Goal: Task Accomplishment & Management: Manage account settings

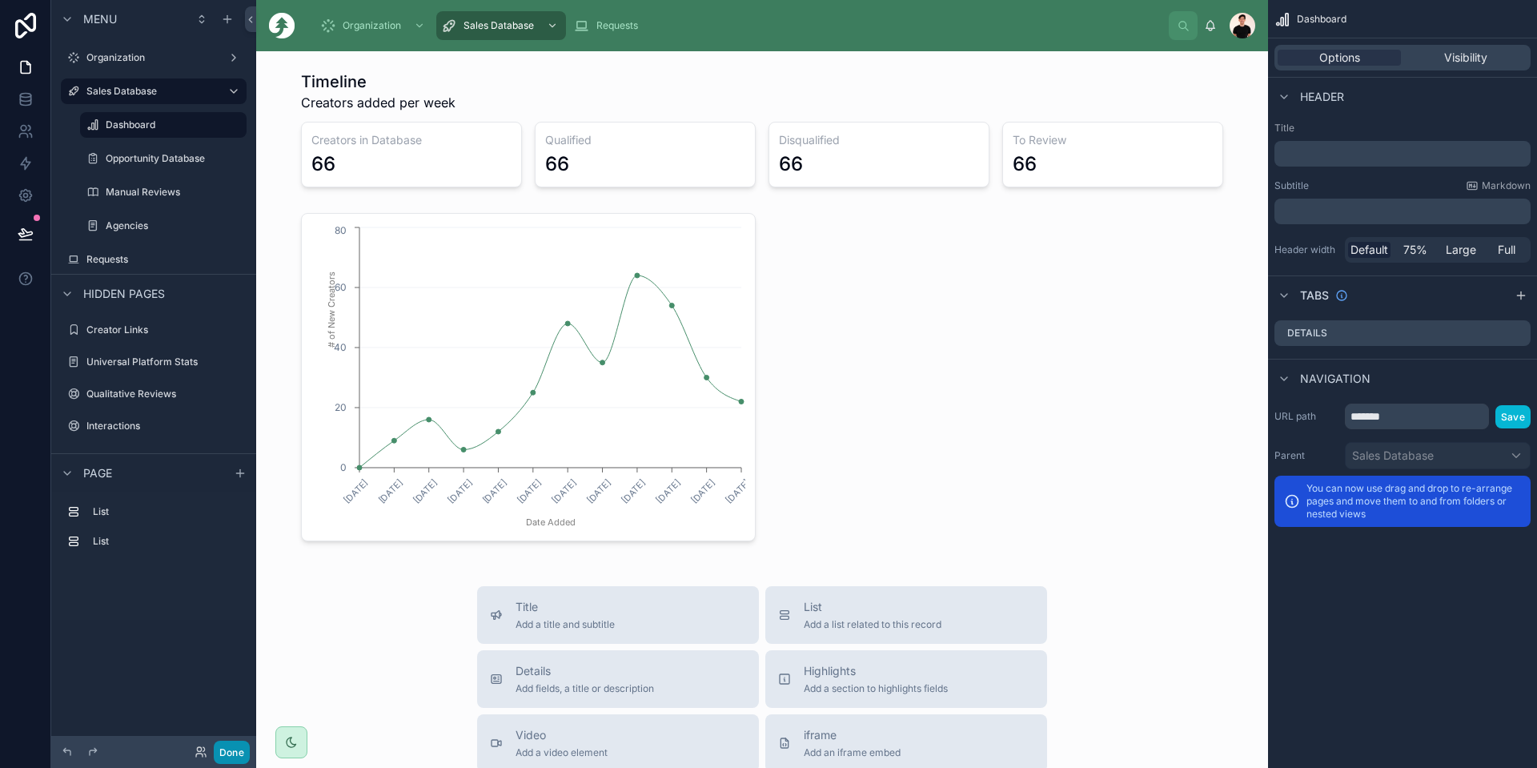
click at [231, 750] on button "Done" at bounding box center [232, 751] width 36 height 23
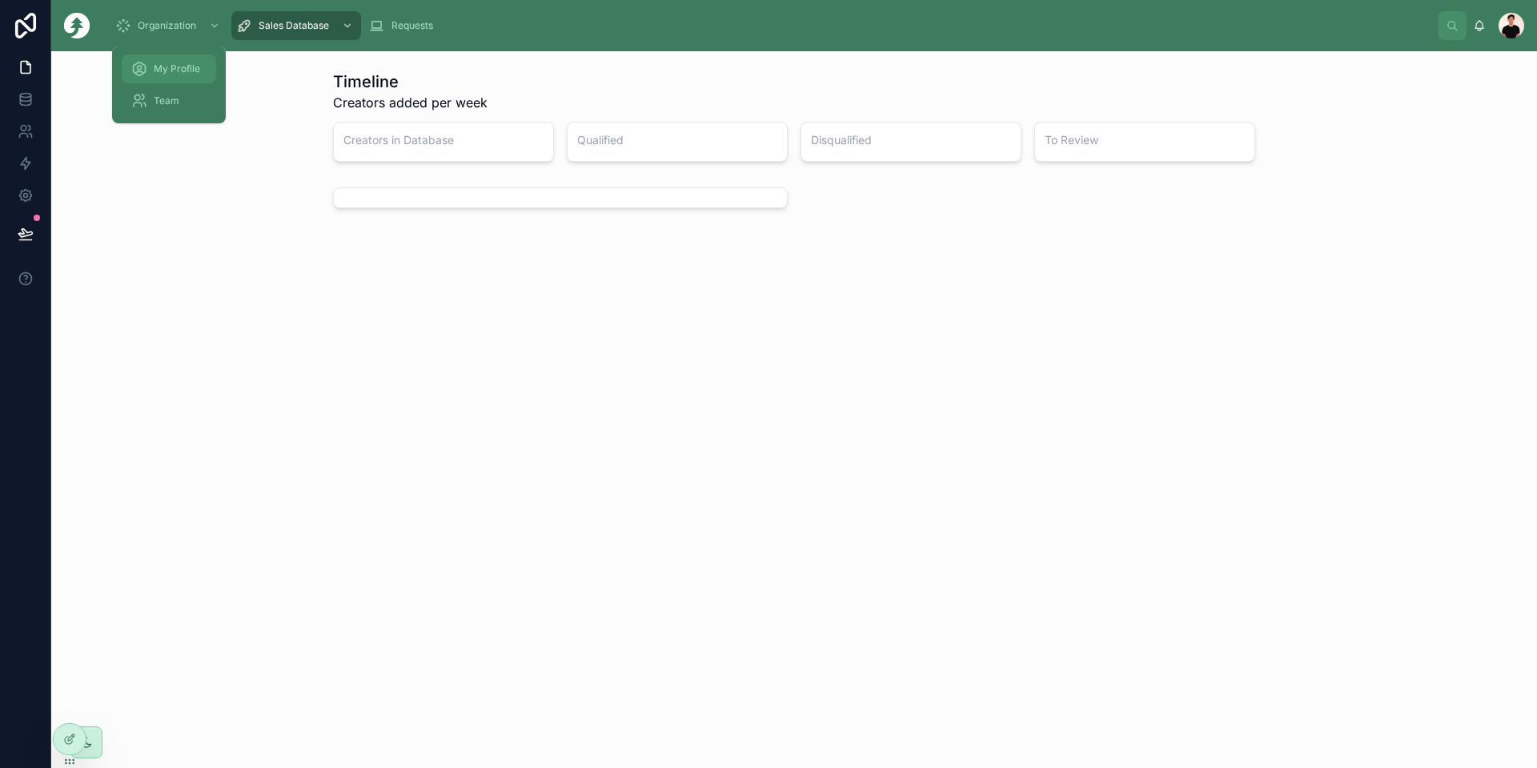
click at [149, 70] on div "My Profile" at bounding box center [168, 69] width 75 height 26
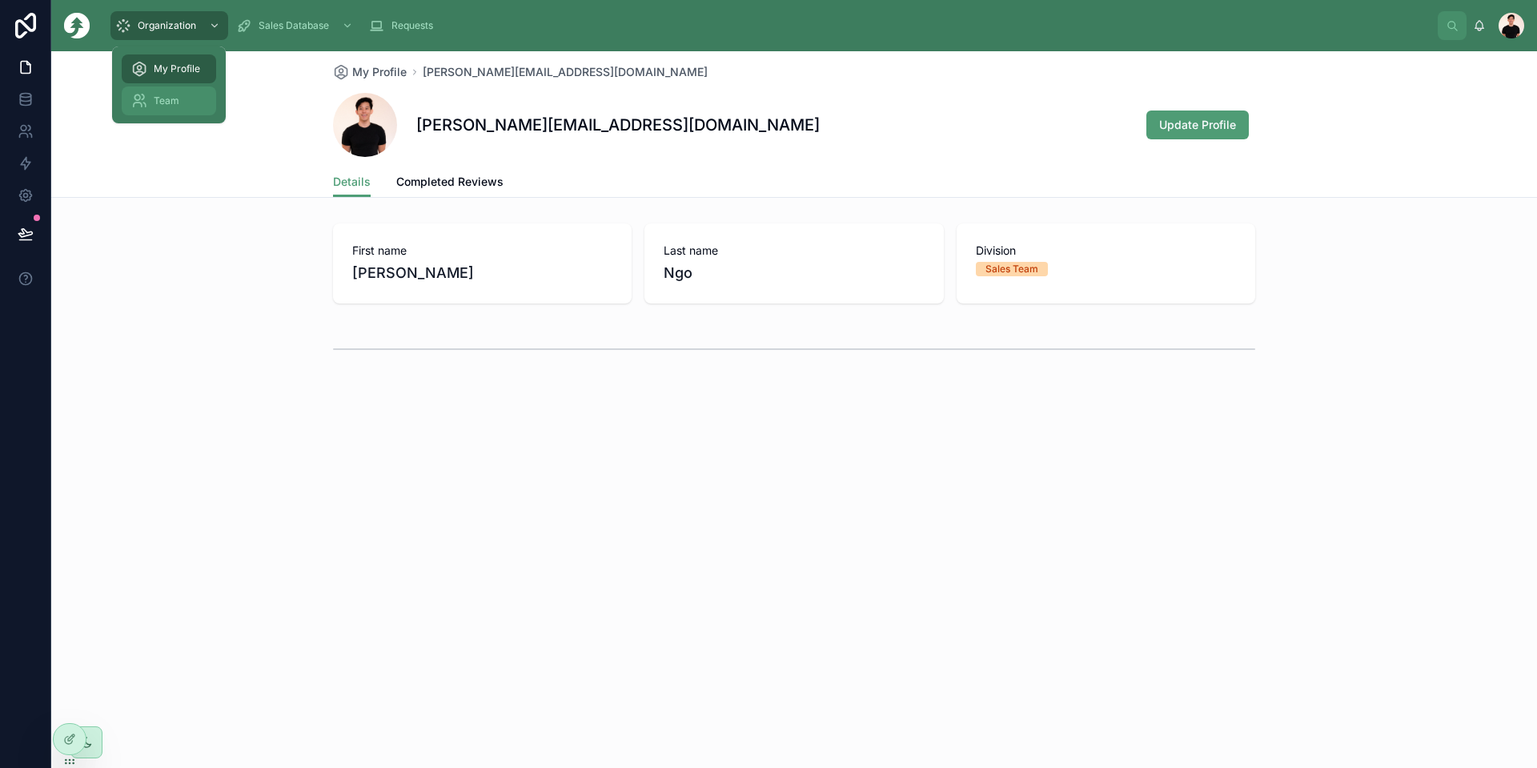
click at [174, 105] on span "Team" at bounding box center [167, 100] width 26 height 13
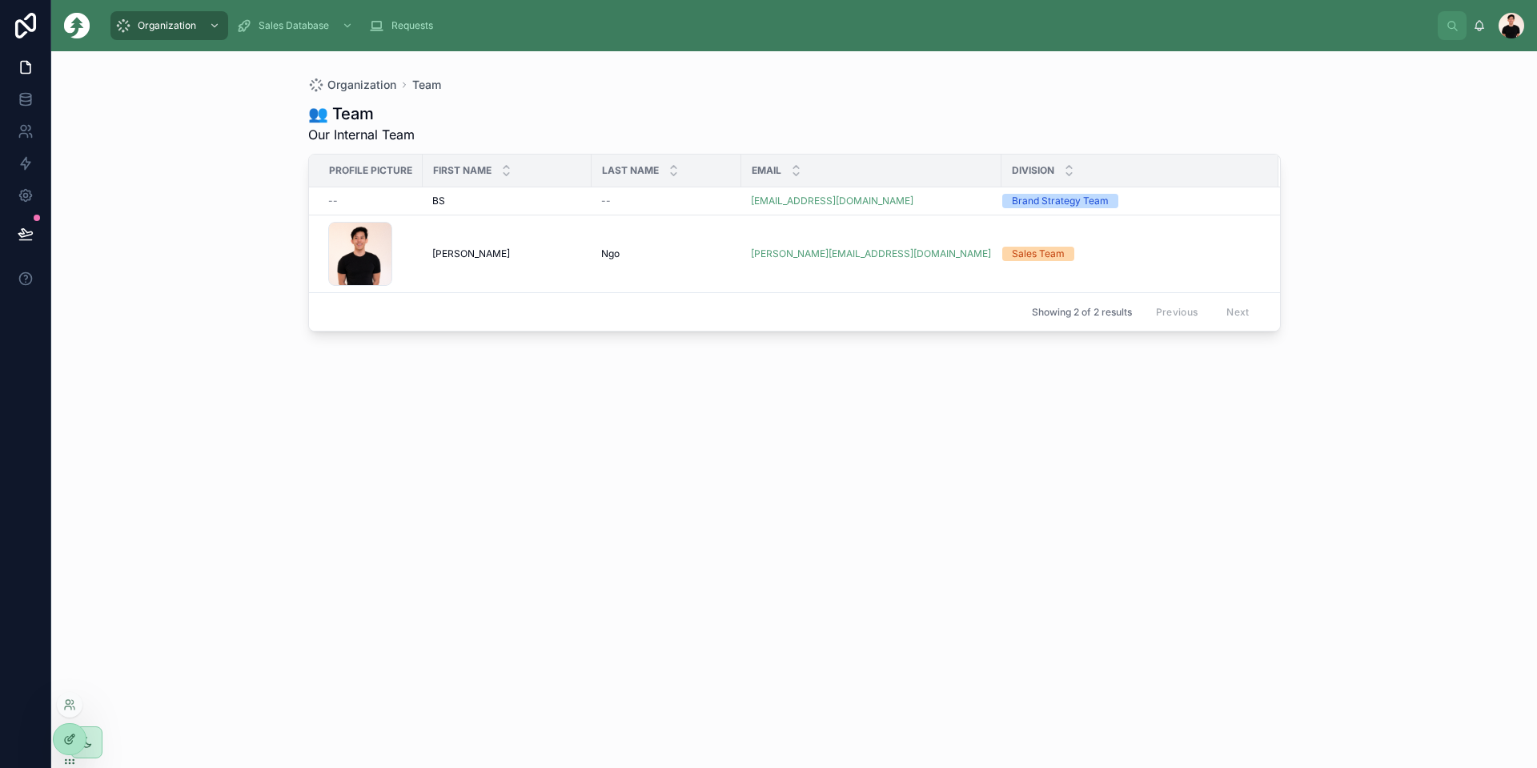
click at [62, 733] on div at bounding box center [70, 739] width 32 height 30
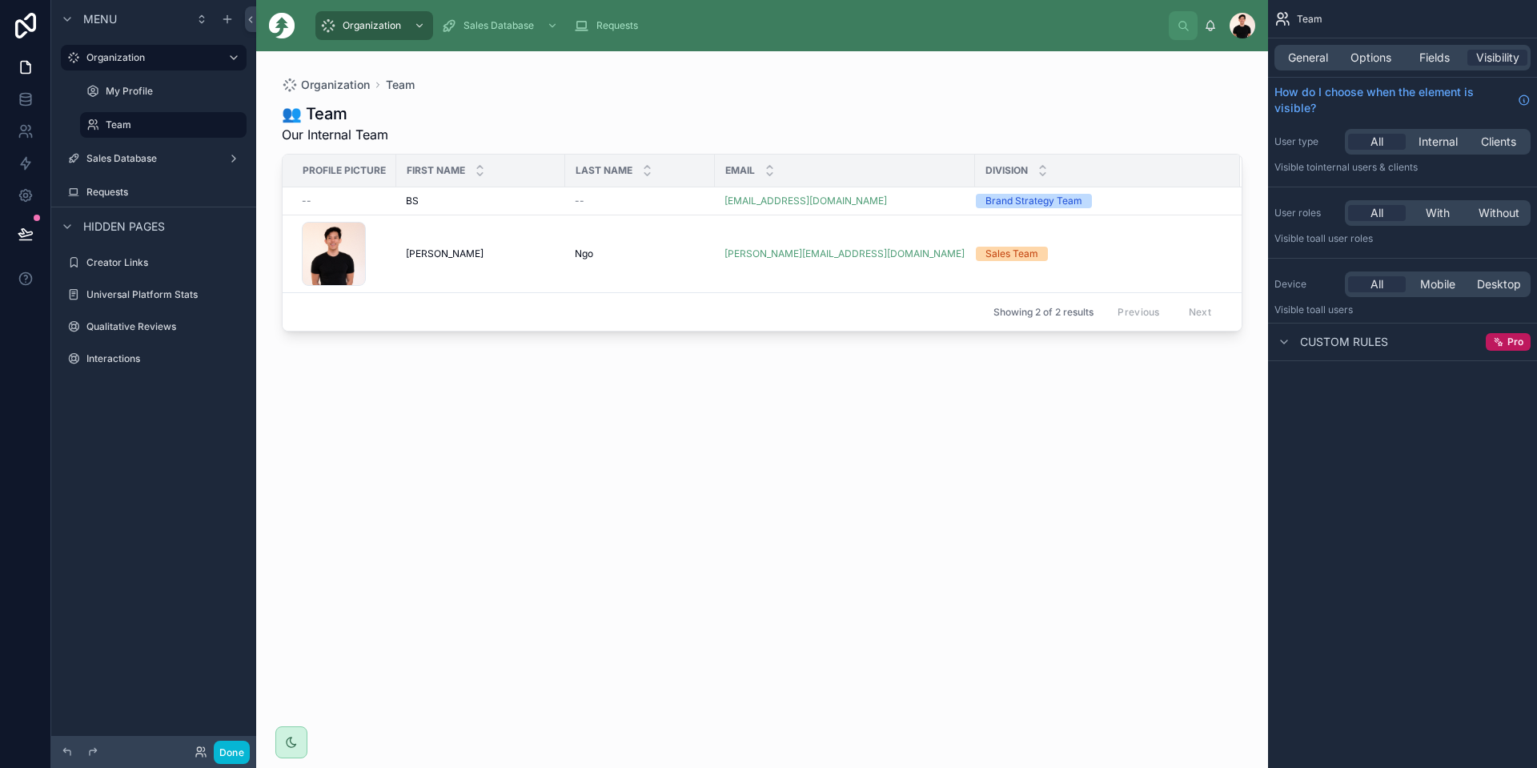
click at [423, 302] on div "Showing 2 of 2 results Previous Next" at bounding box center [762, 311] width 959 height 38
click at [528, 164] on div "First name" at bounding box center [480, 170] width 167 height 30
click at [1299, 57] on span "General" at bounding box center [1308, 58] width 40 height 16
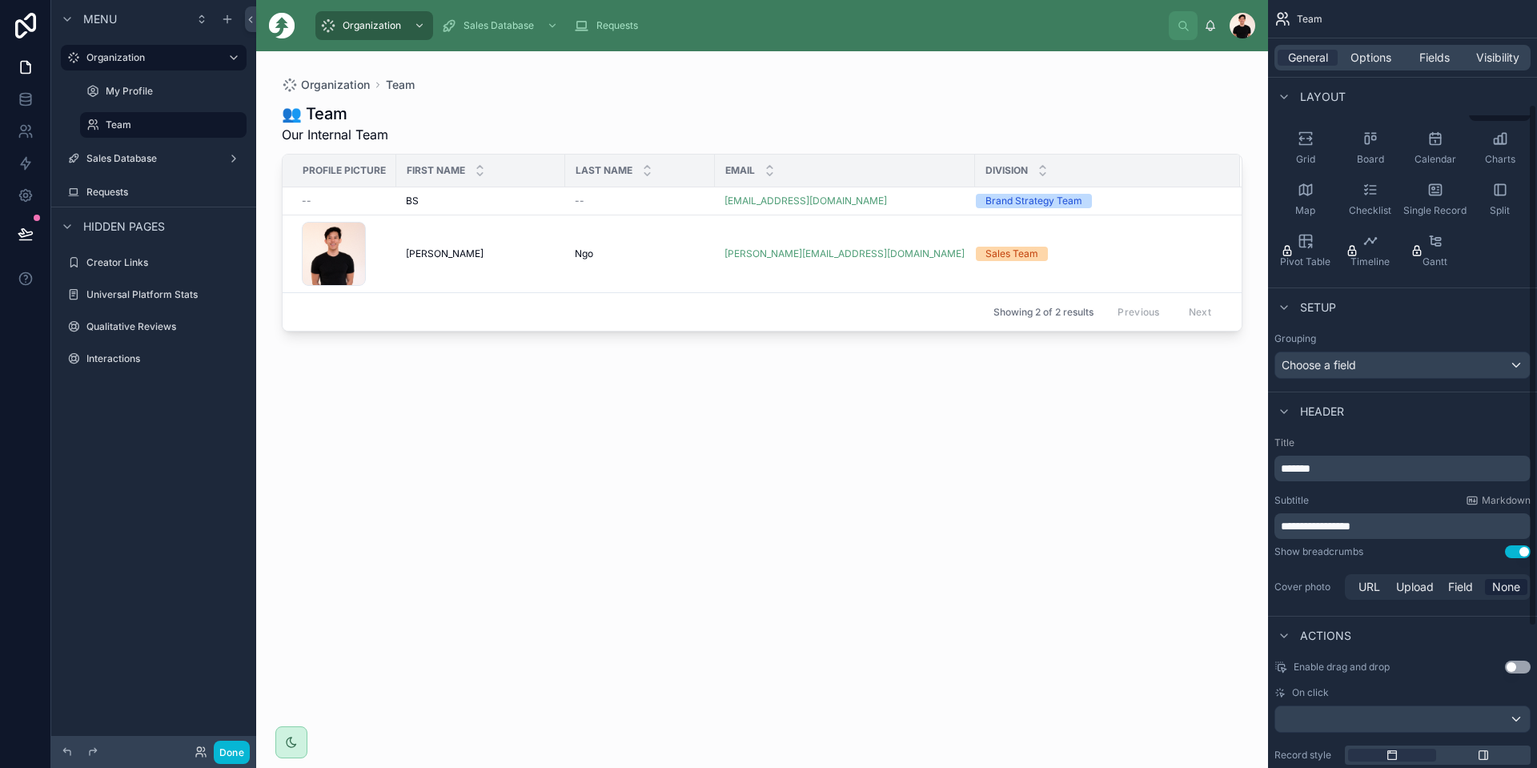
scroll to position [121, 0]
click at [1356, 359] on div "Choose a field" at bounding box center [1402, 370] width 255 height 26
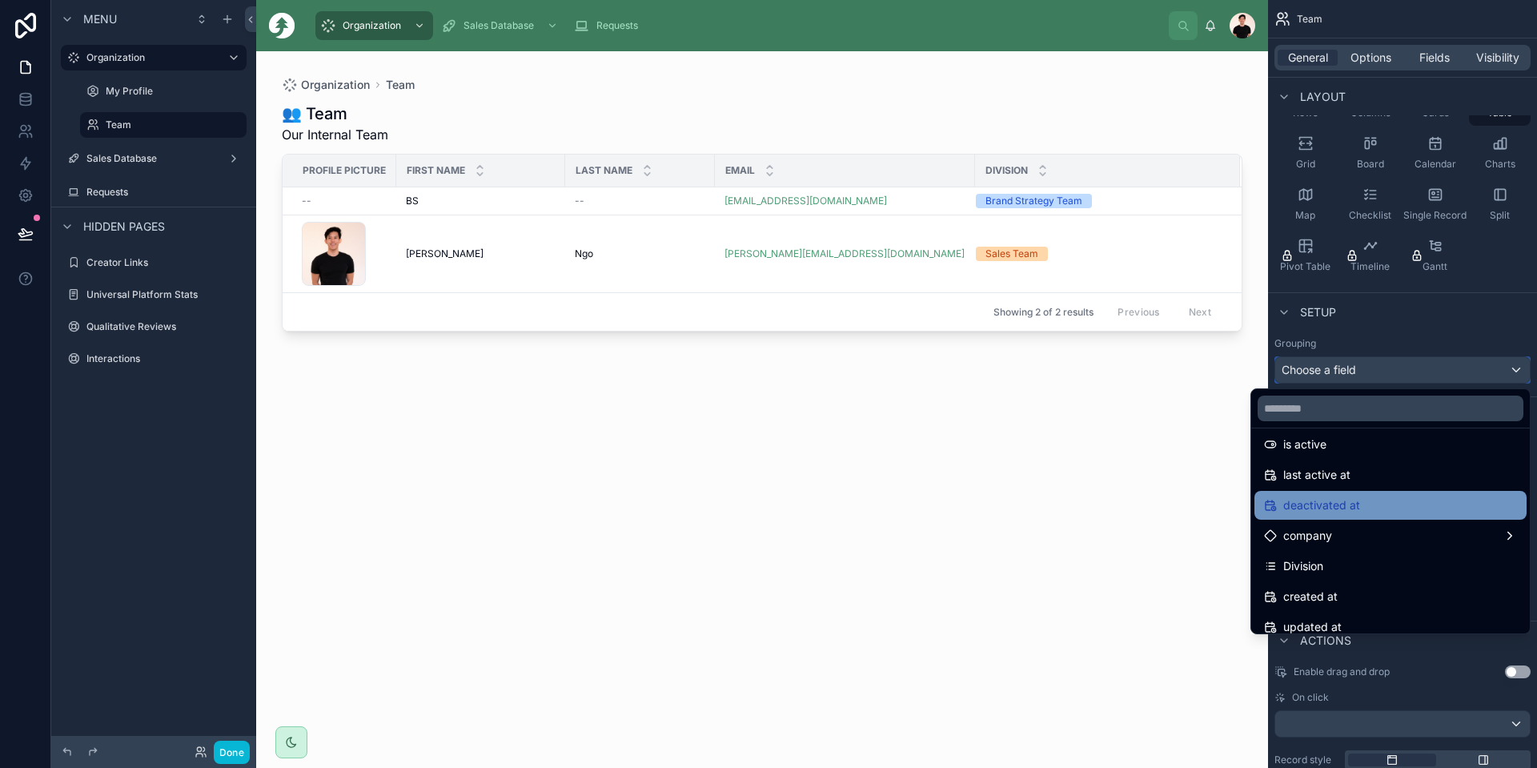
scroll to position [320, 0]
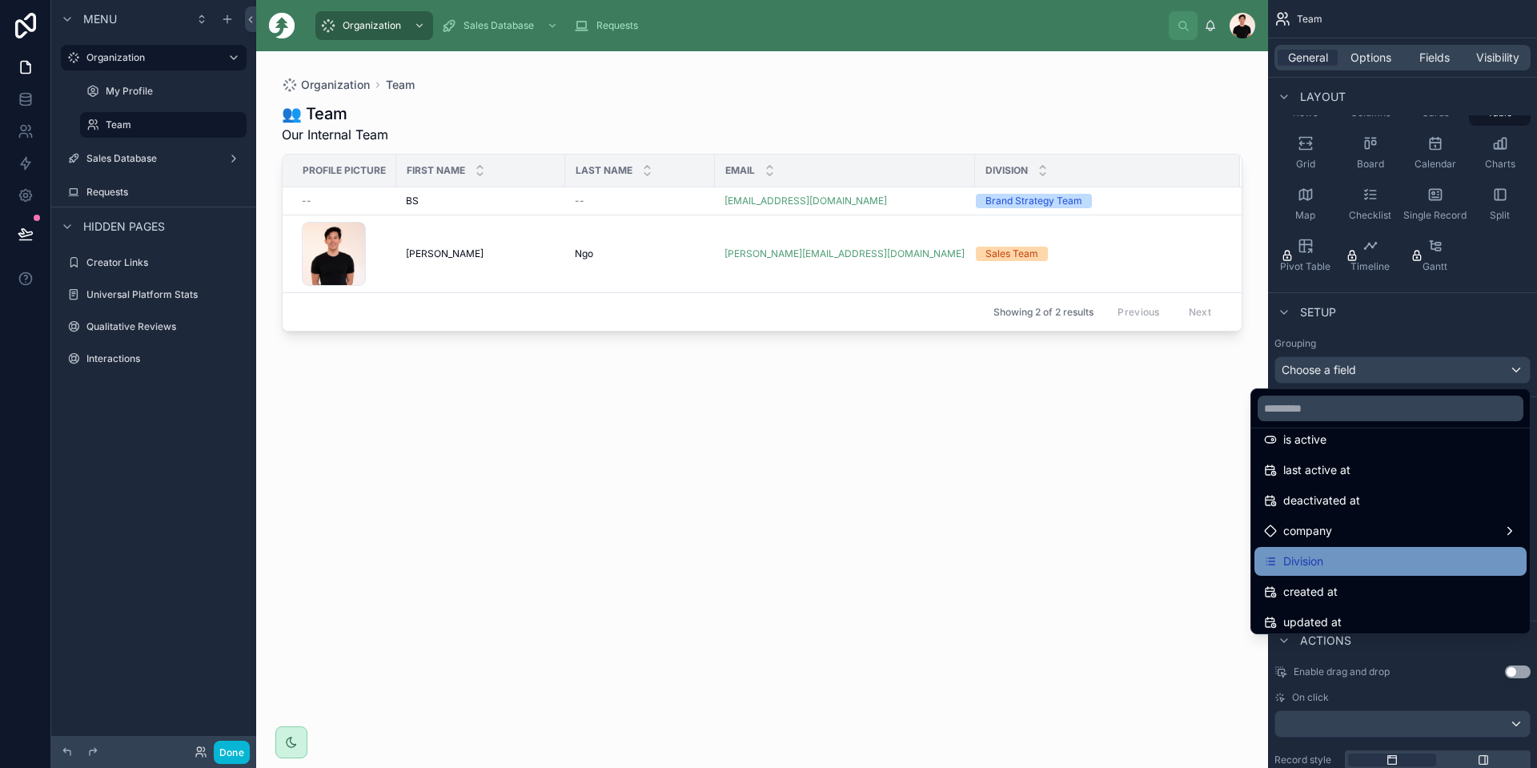
click at [1369, 557] on div "Division" at bounding box center [1390, 560] width 253 height 19
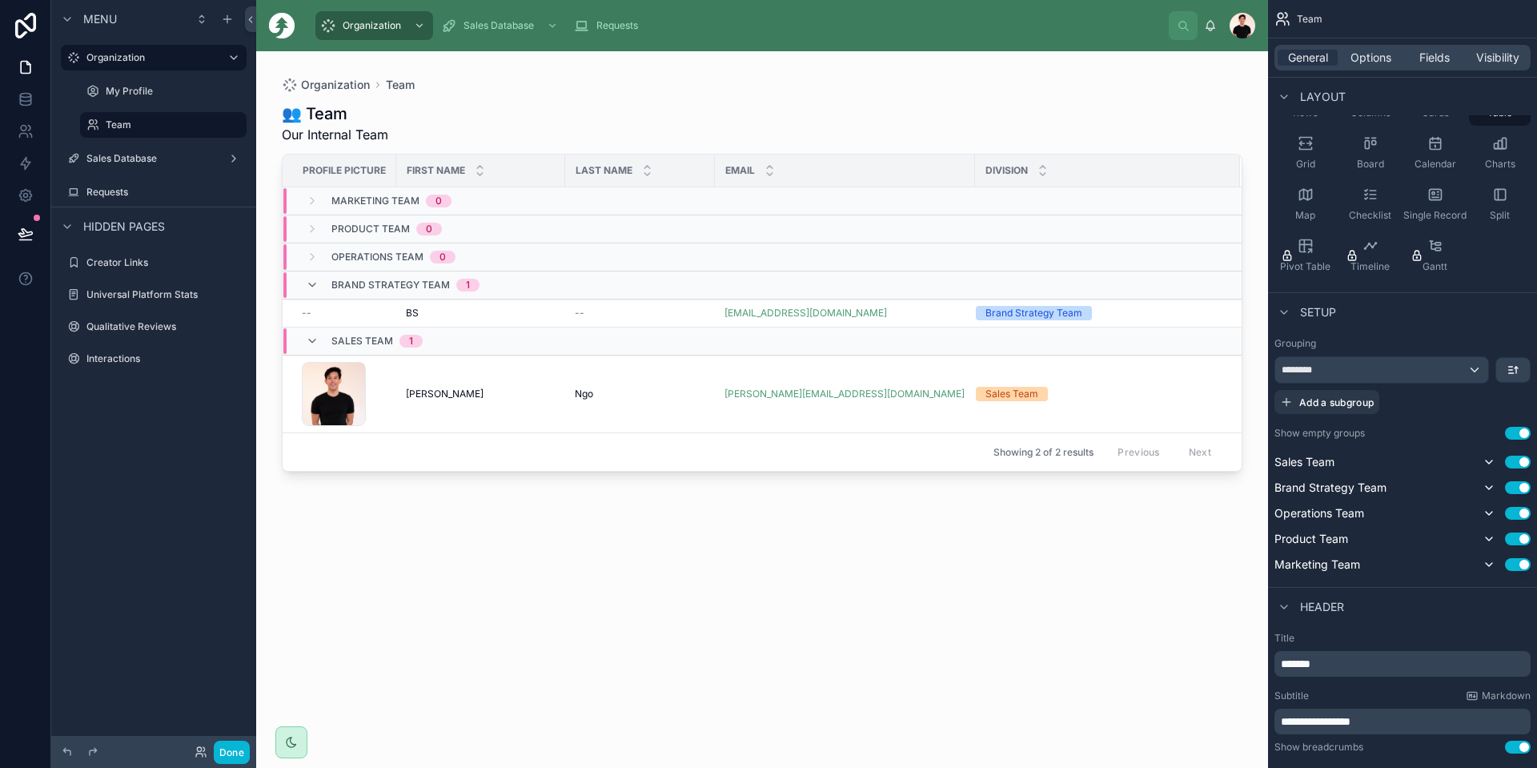
click at [1518, 428] on button "Use setting" at bounding box center [1518, 433] width 26 height 13
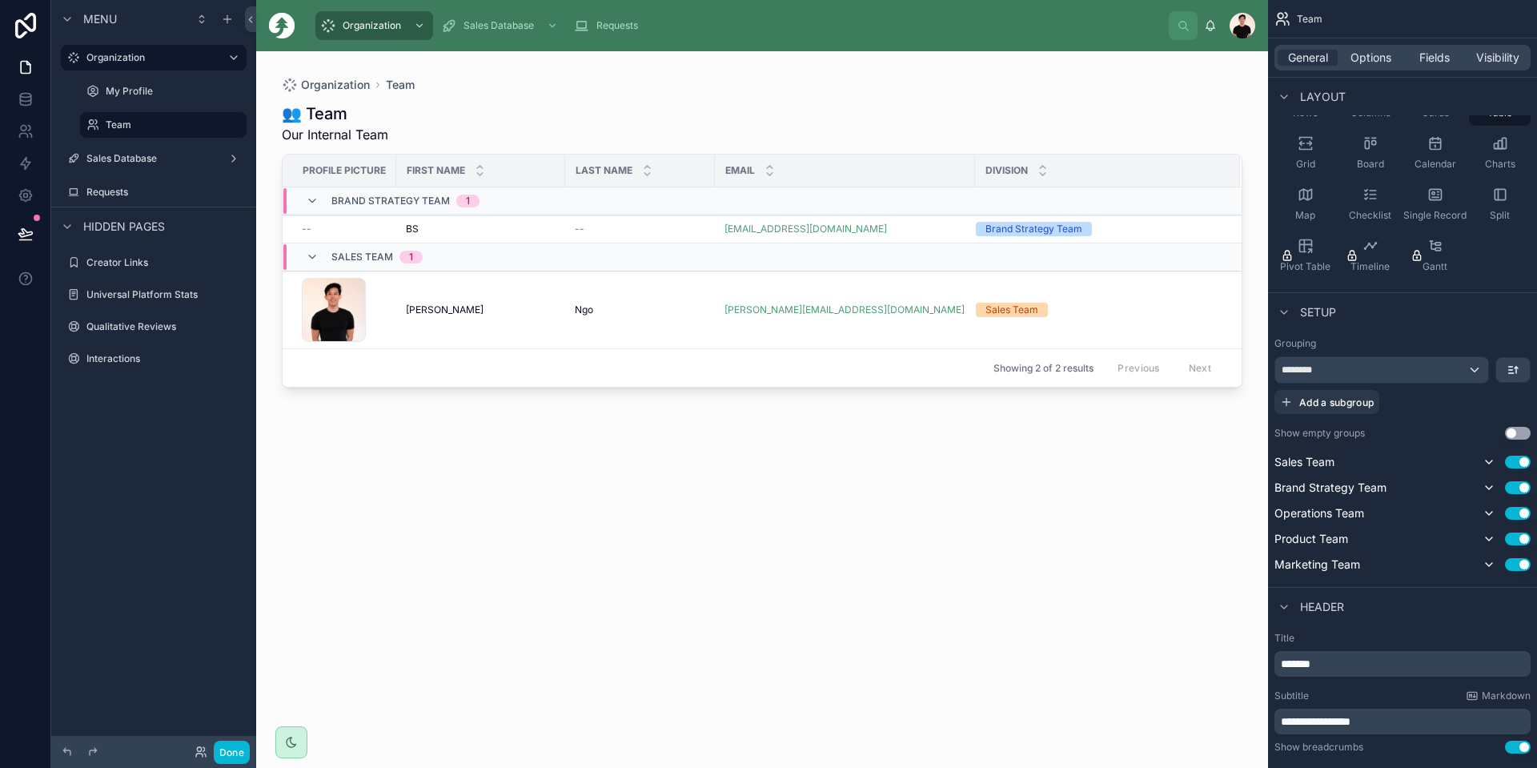
click at [1150, 430] on div "👥 Team Our Internal Team Profile picture First name Last name Email Division Br…" at bounding box center [762, 421] width 960 height 656
click at [528, 440] on div "👥 Team Our Internal Team Profile picture First name Last name Email Division Br…" at bounding box center [762, 421] width 960 height 656
click at [125, 85] on label "My Profile" at bounding box center [160, 91] width 109 height 13
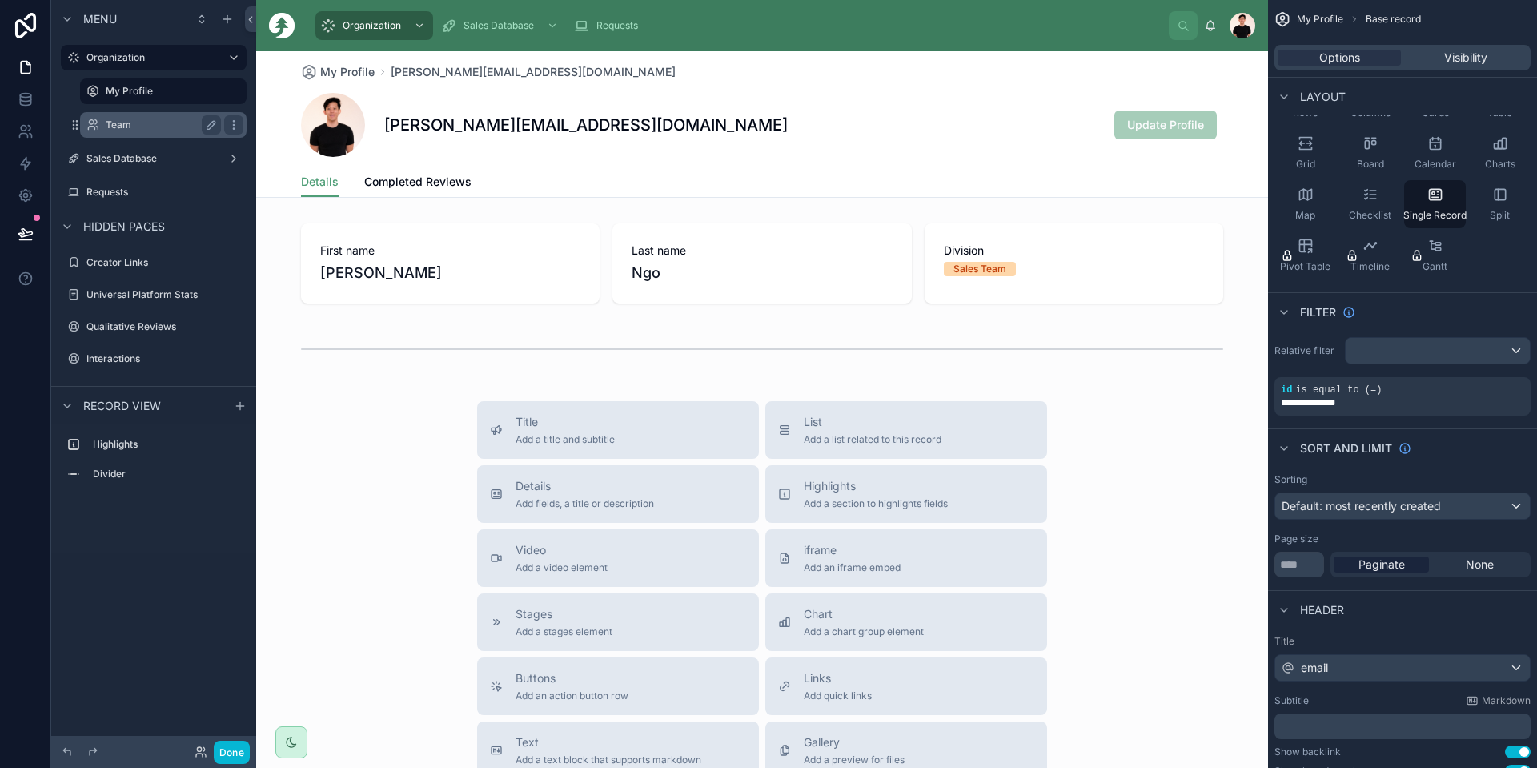
click at [130, 136] on div "Team" at bounding box center [163, 125] width 160 height 26
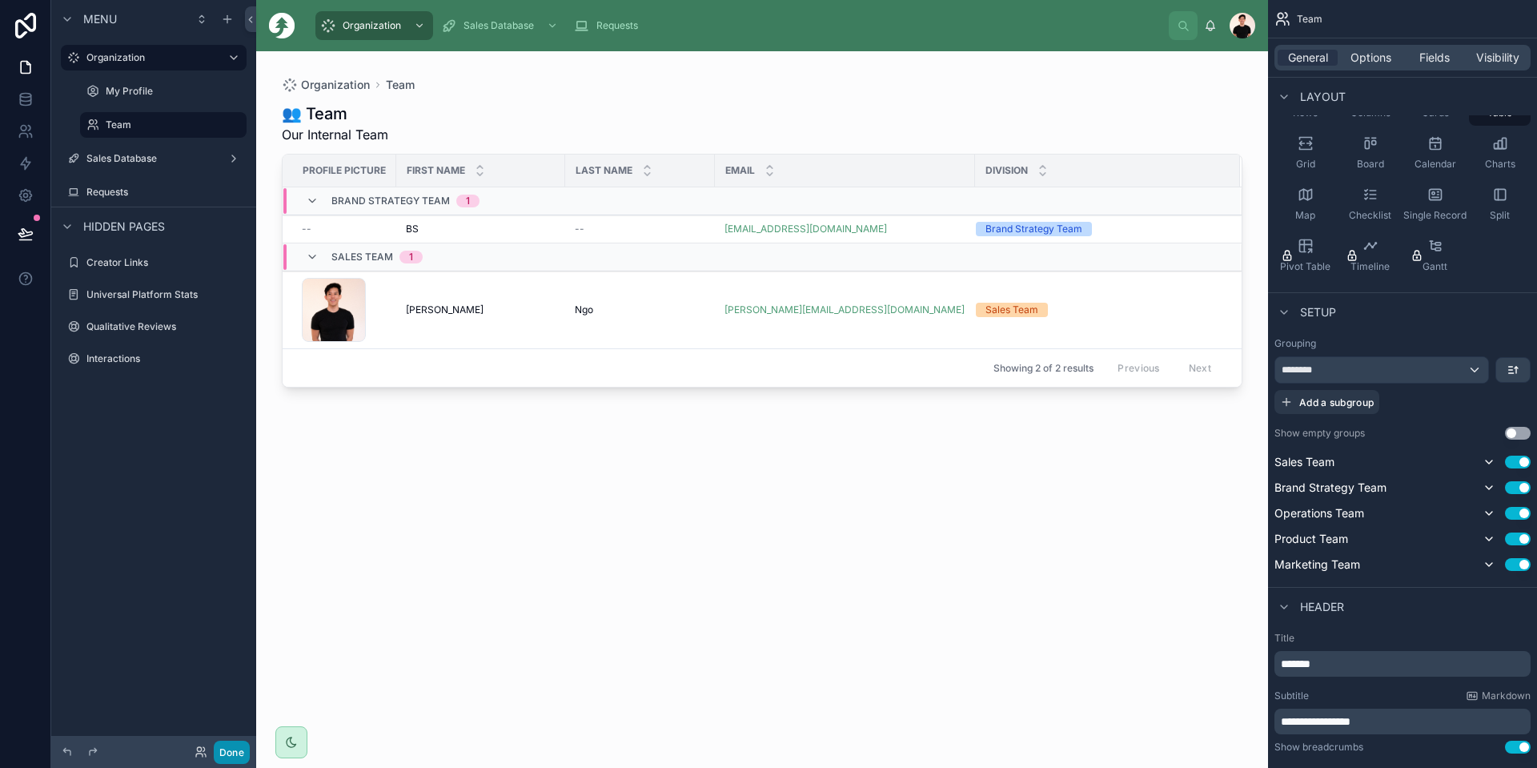
click at [234, 746] on button "Done" at bounding box center [232, 751] width 36 height 23
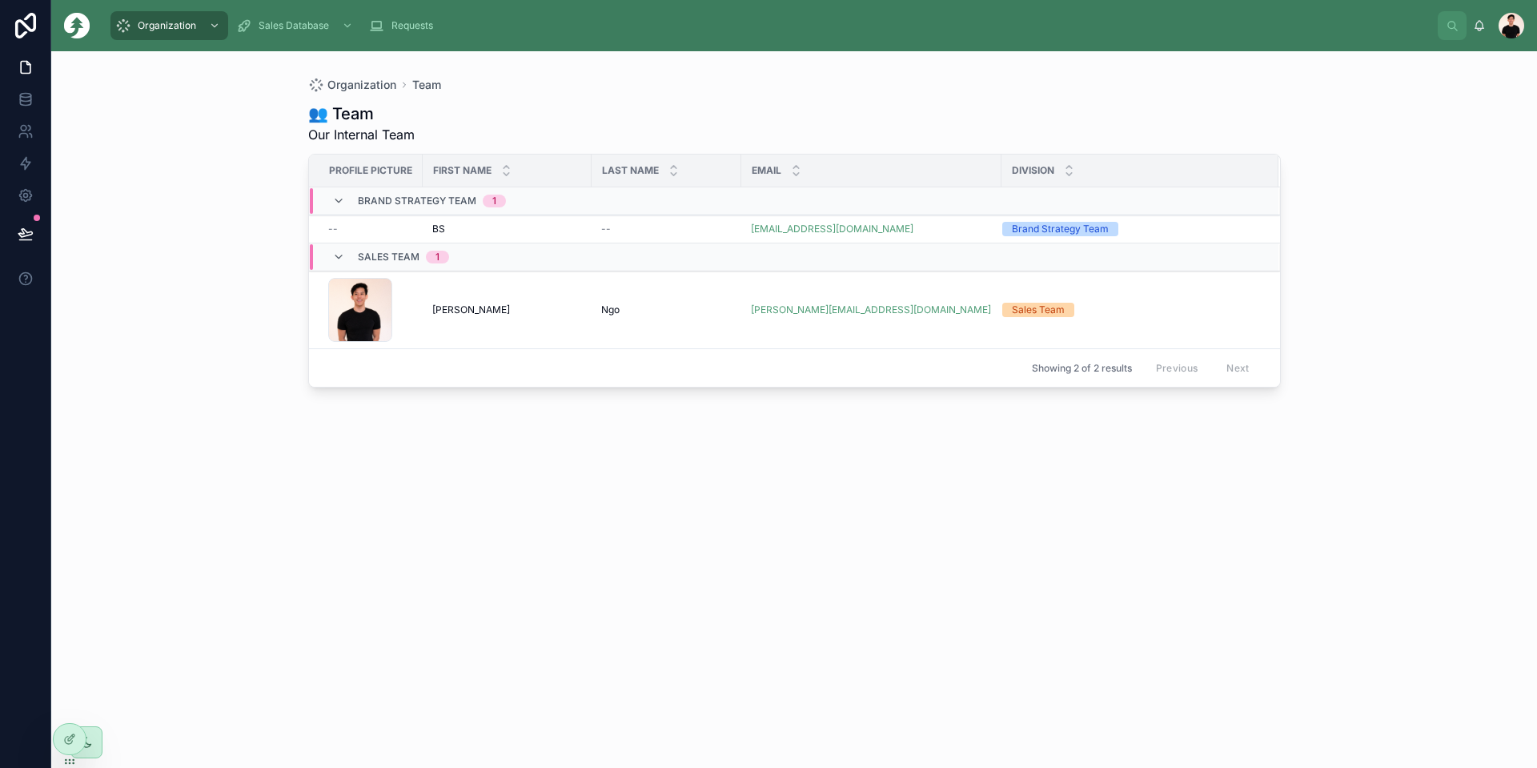
click at [339, 194] on div "Brand Strategy Team 1" at bounding box center [419, 201] width 174 height 26
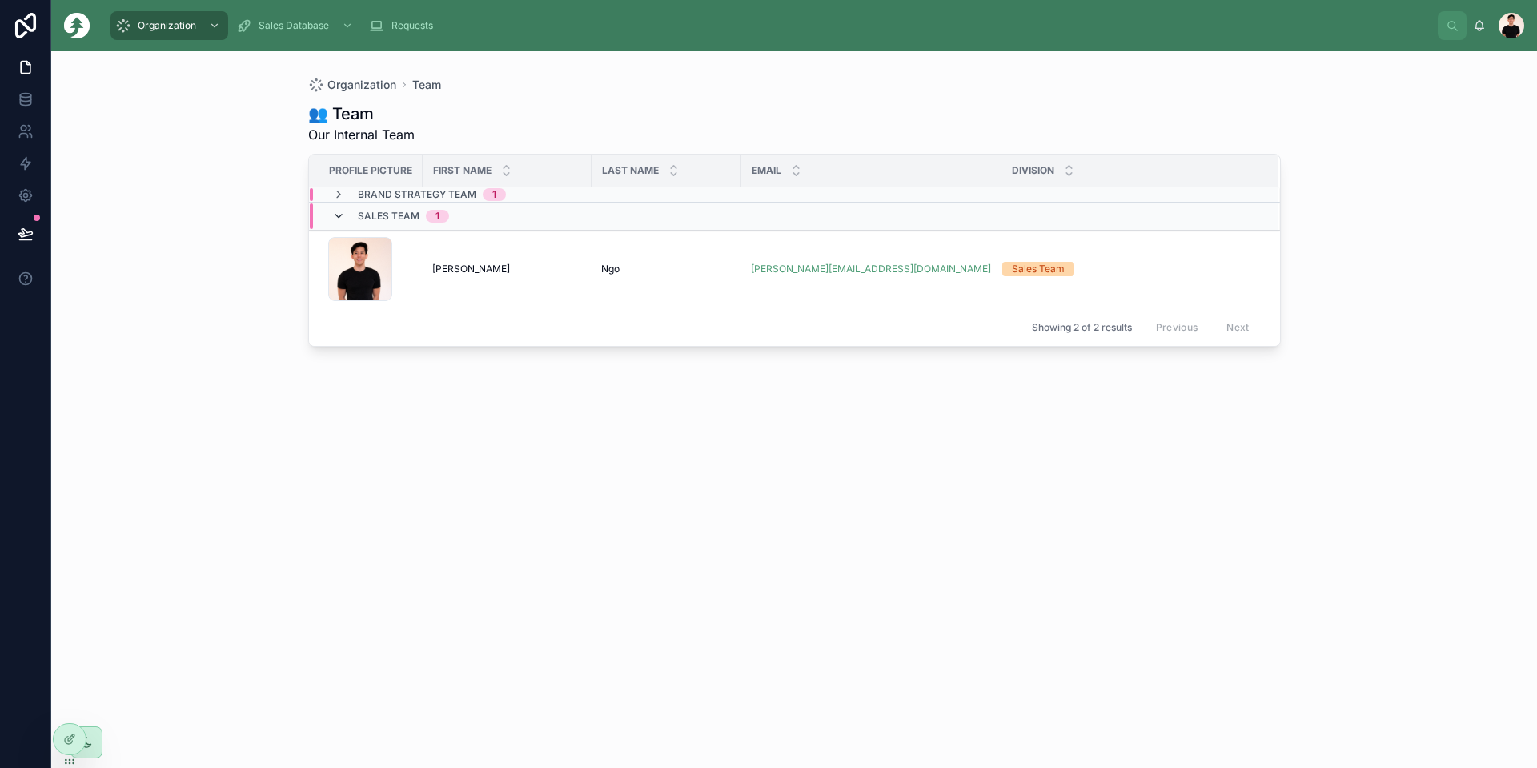
click at [343, 218] on icon at bounding box center [338, 216] width 13 height 13
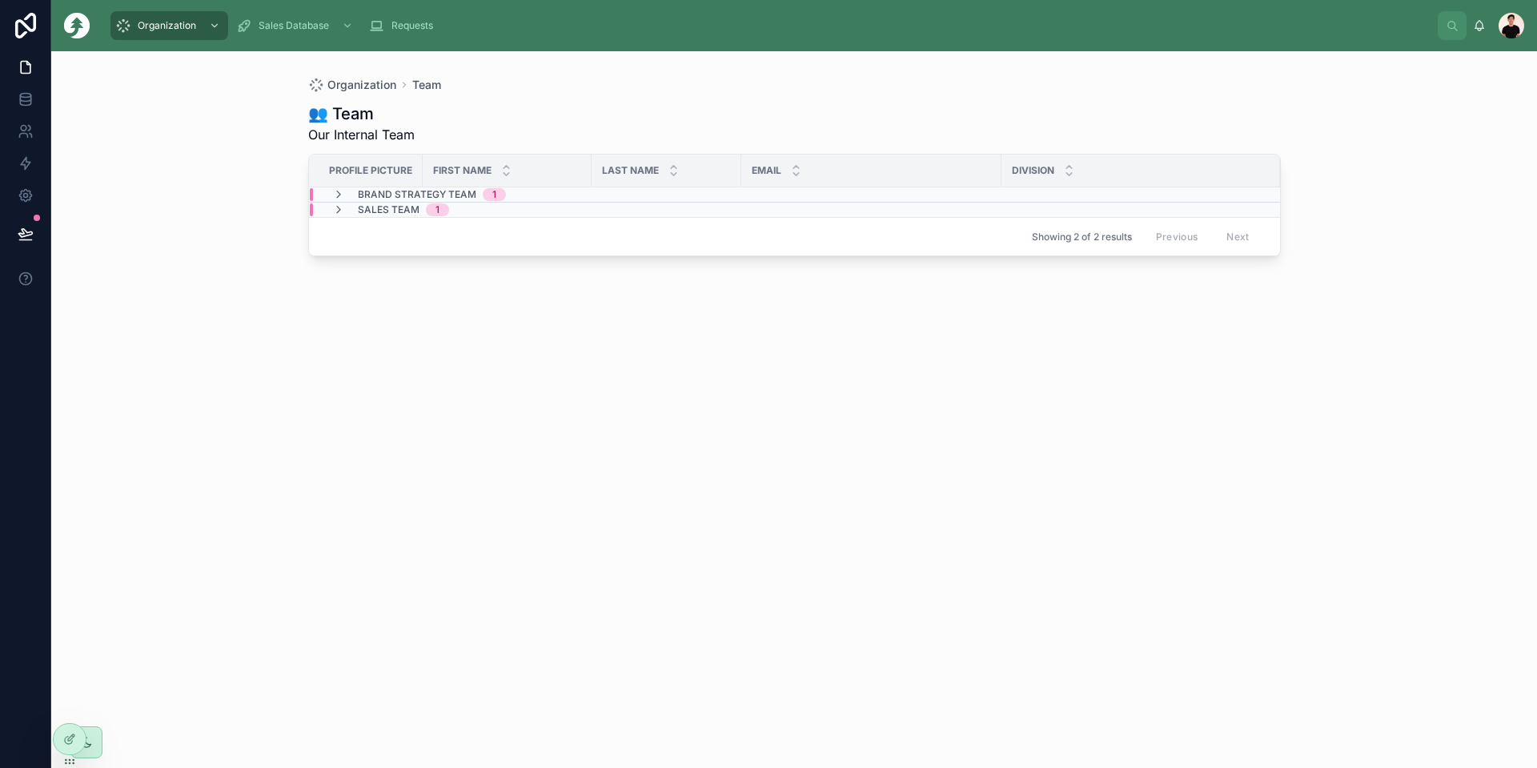
click at [364, 190] on span "Brand Strategy Team" at bounding box center [417, 194] width 118 height 13
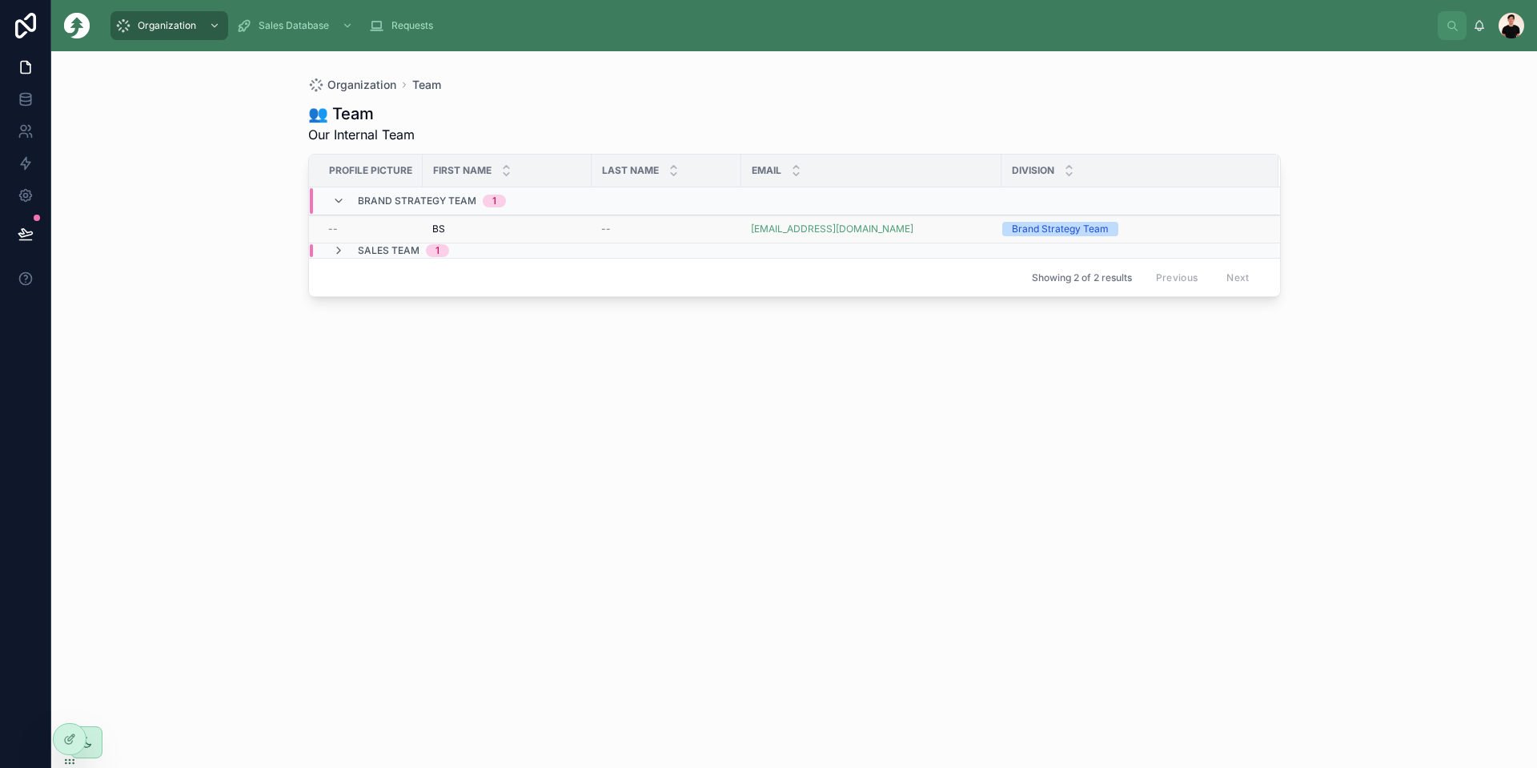
click at [345, 238] on td "--" at bounding box center [366, 229] width 114 height 28
click at [340, 248] on icon at bounding box center [338, 250] width 13 height 13
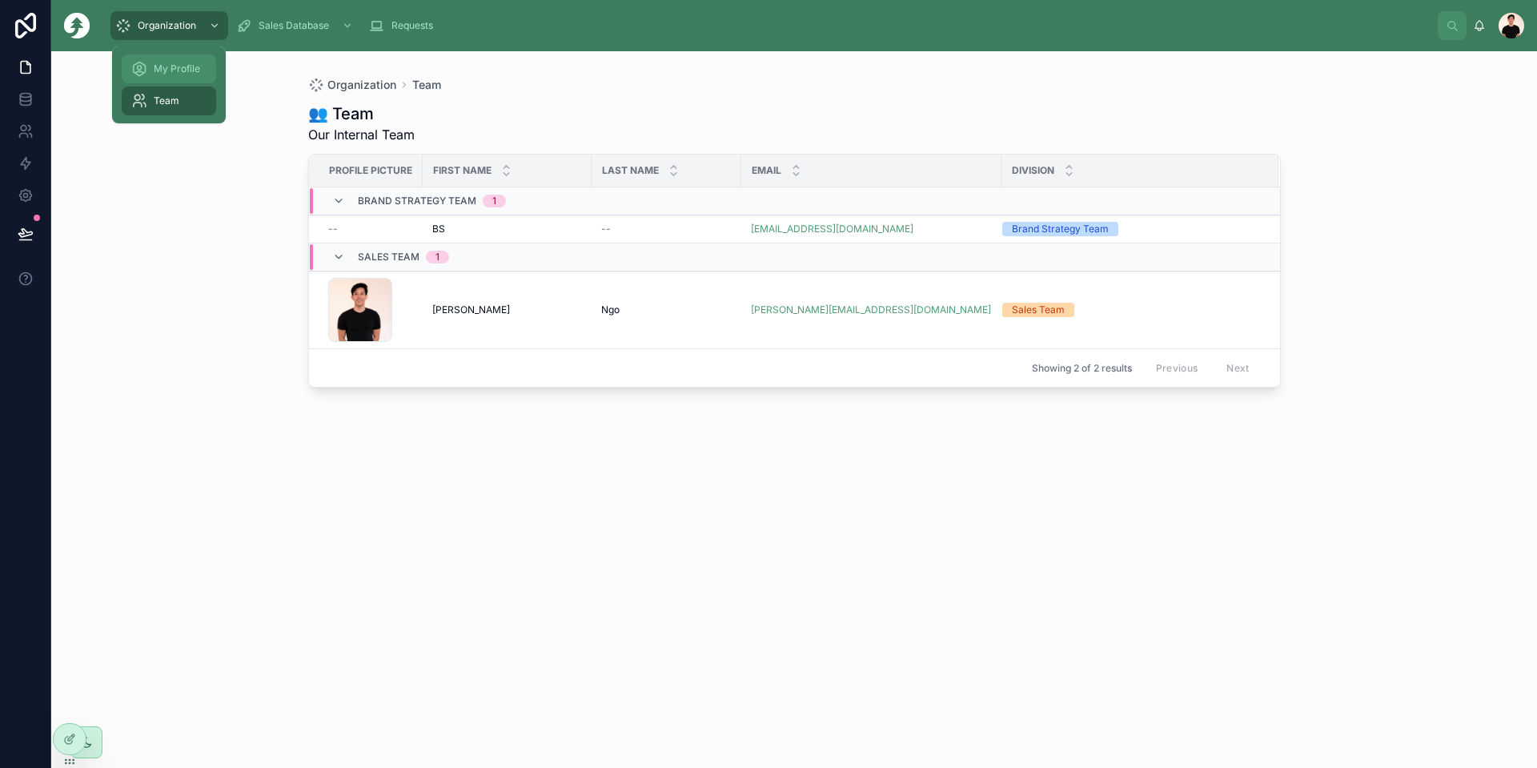
click at [158, 73] on span "My Profile" at bounding box center [177, 68] width 46 height 13
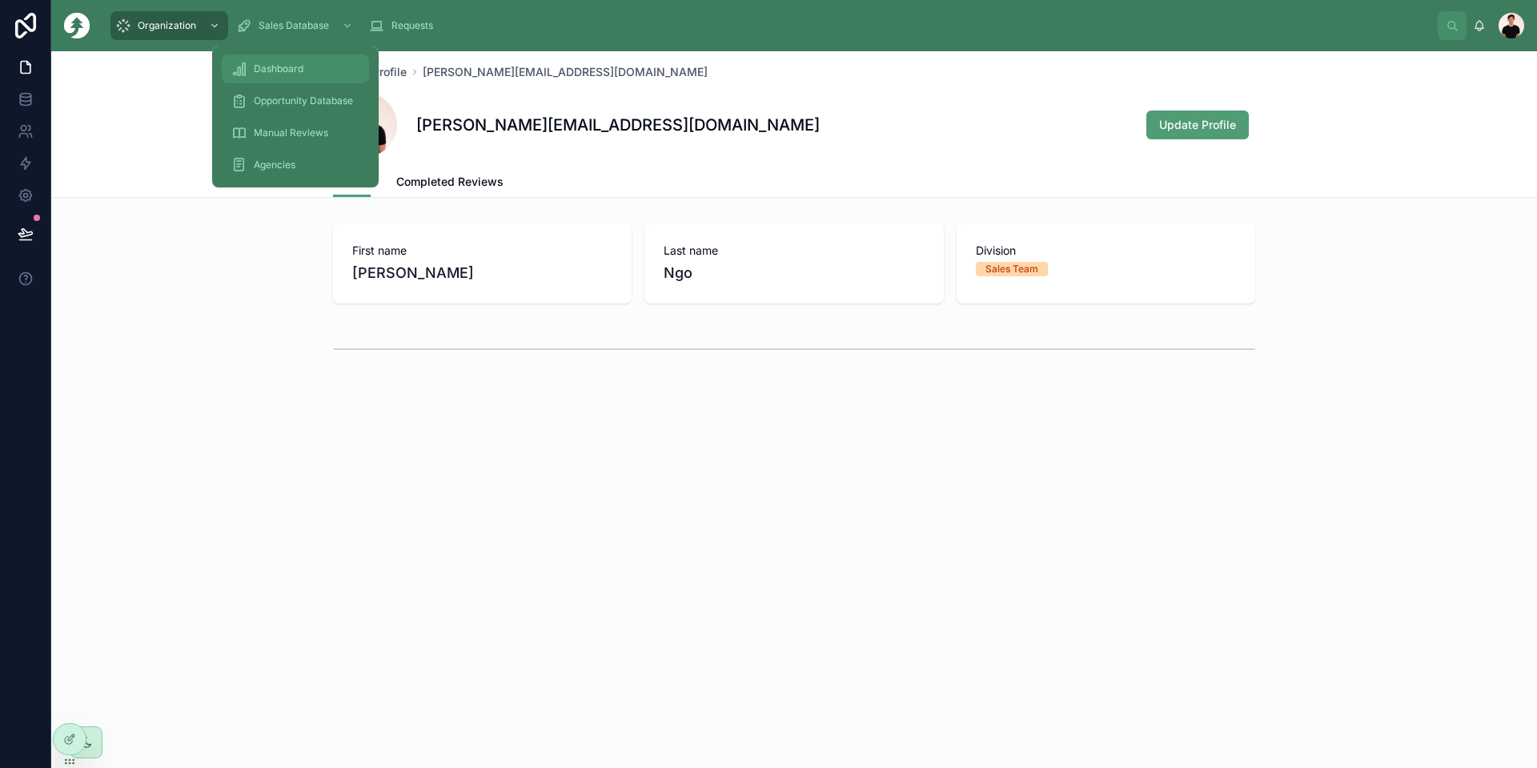
click at [269, 77] on div "Dashboard" at bounding box center [295, 69] width 128 height 26
